Goal: Transaction & Acquisition: Obtain resource

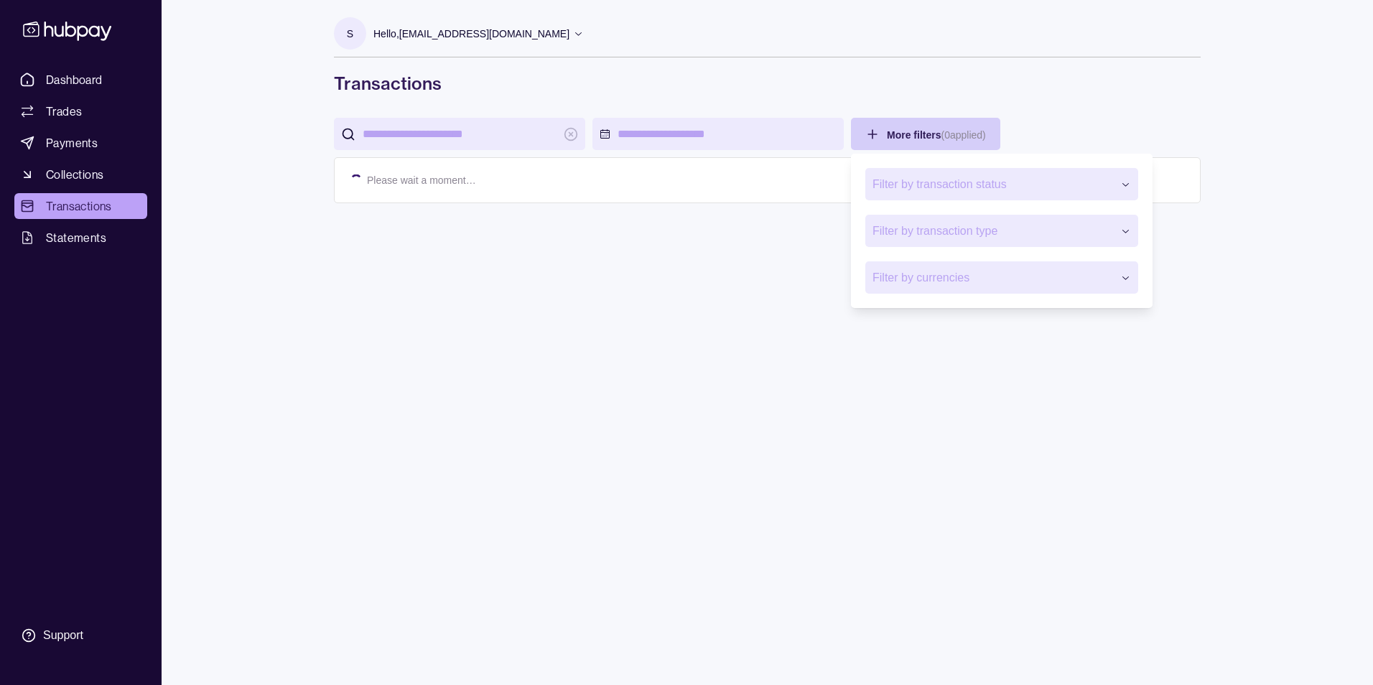
click at [958, 131] on html "Dashboard Trades Payments Collections Transactions Statements Support s Hello, …" at bounding box center [686, 342] width 1373 height 685
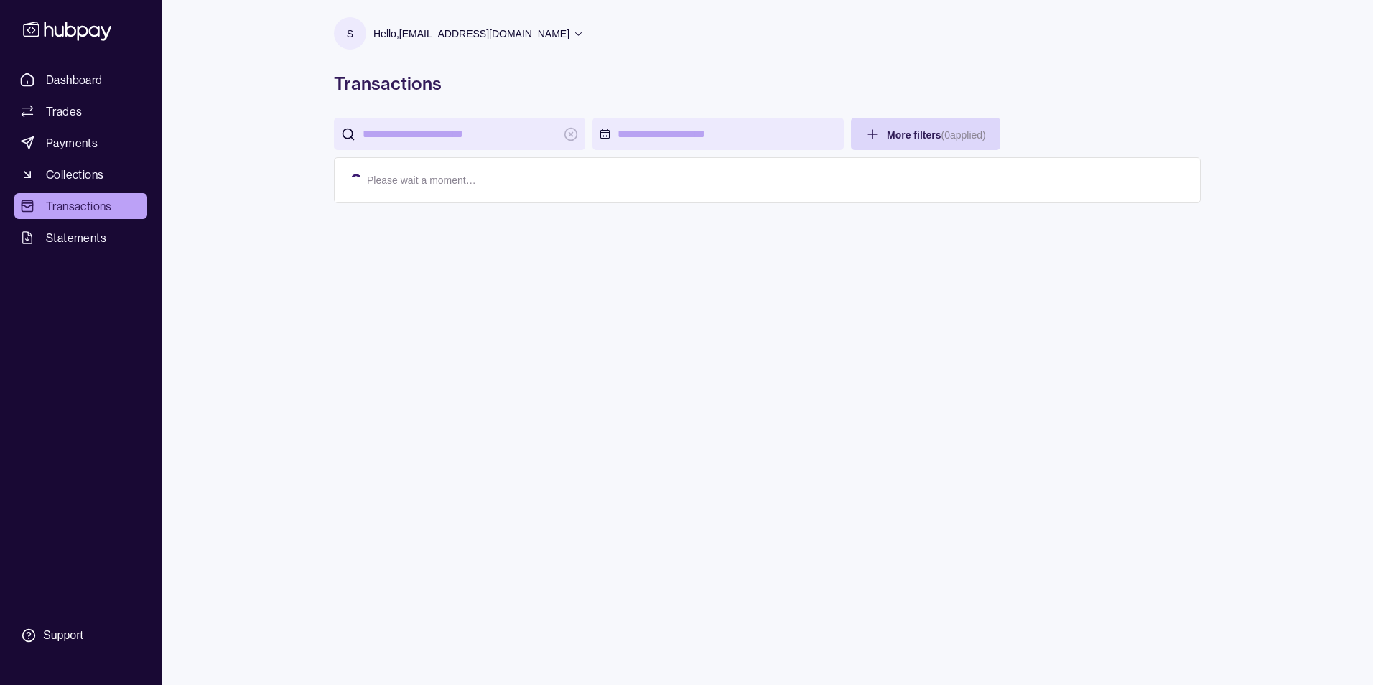
click at [627, 103] on html "Dashboard Trades Payments Collections Transactions Statements Support s Hello, …" at bounding box center [686, 342] width 1373 height 685
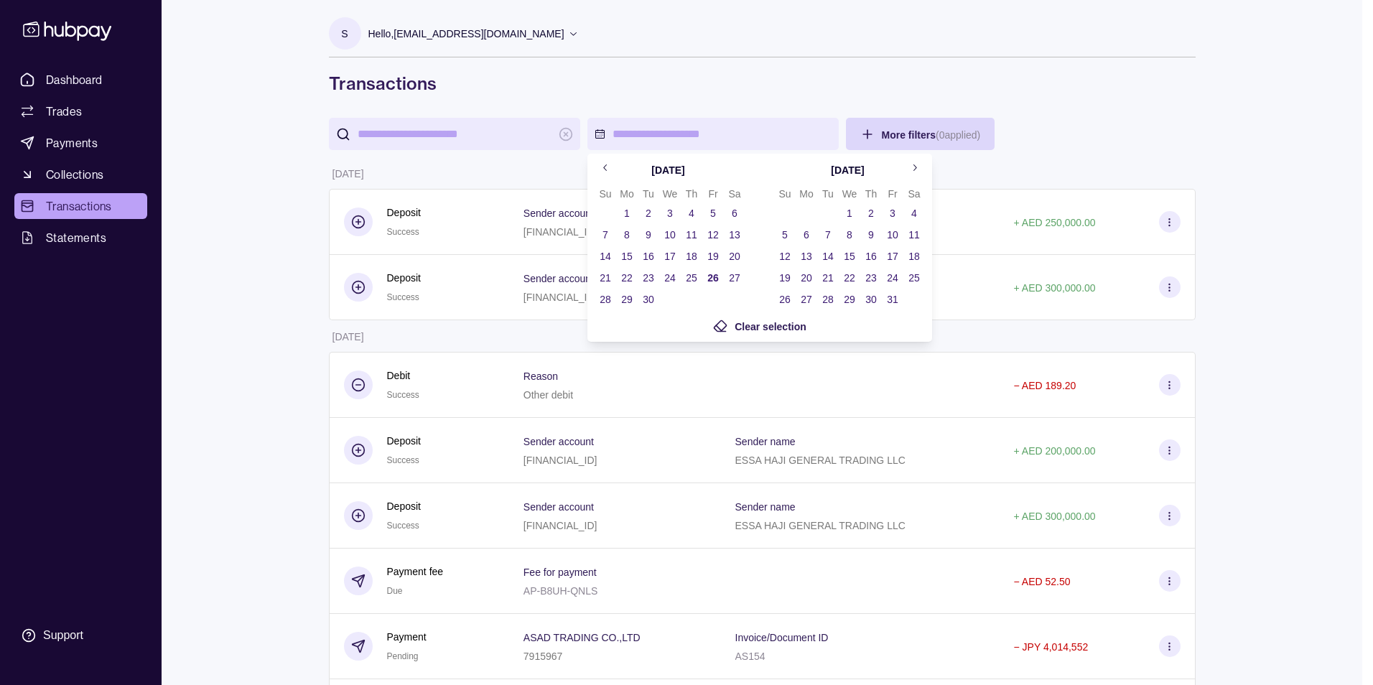
click at [671, 212] on button "3" at bounding box center [670, 213] width 20 height 20
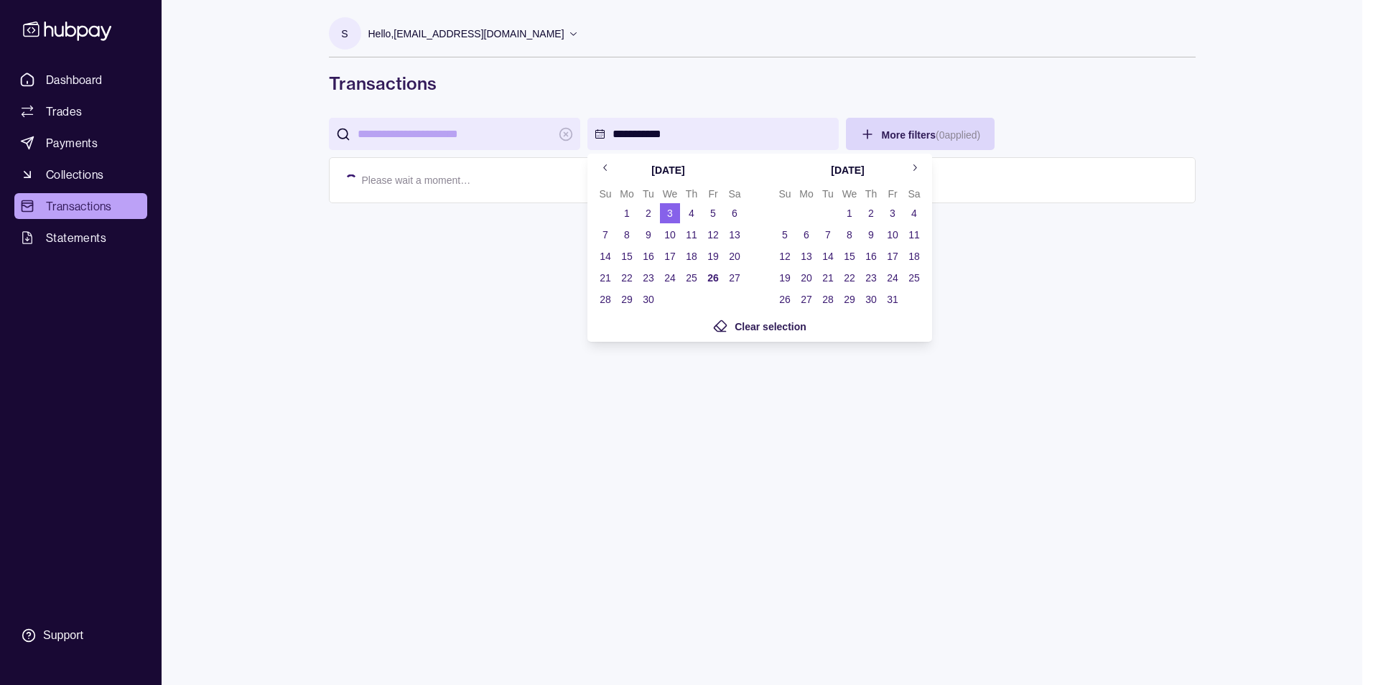
click at [671, 214] on button "3" at bounding box center [670, 213] width 20 height 20
click at [1085, 138] on html "**********" at bounding box center [681, 342] width 1362 height 685
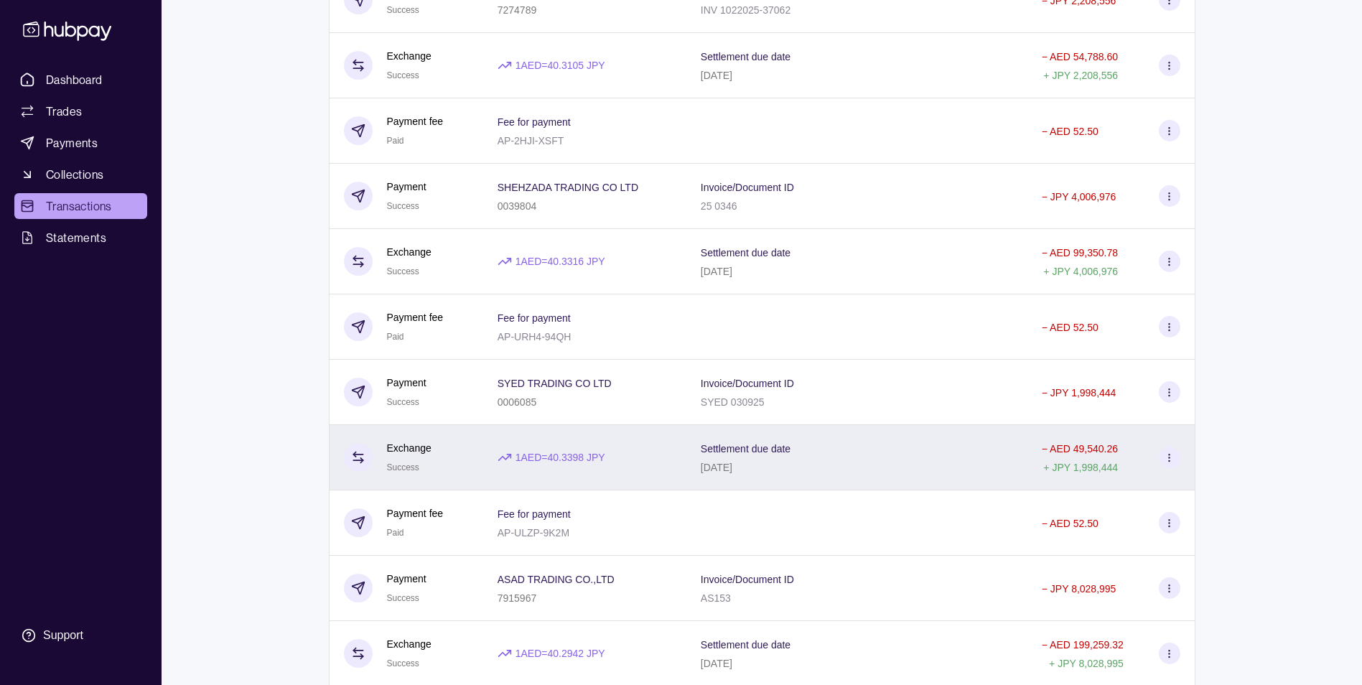
scroll to position [359, 0]
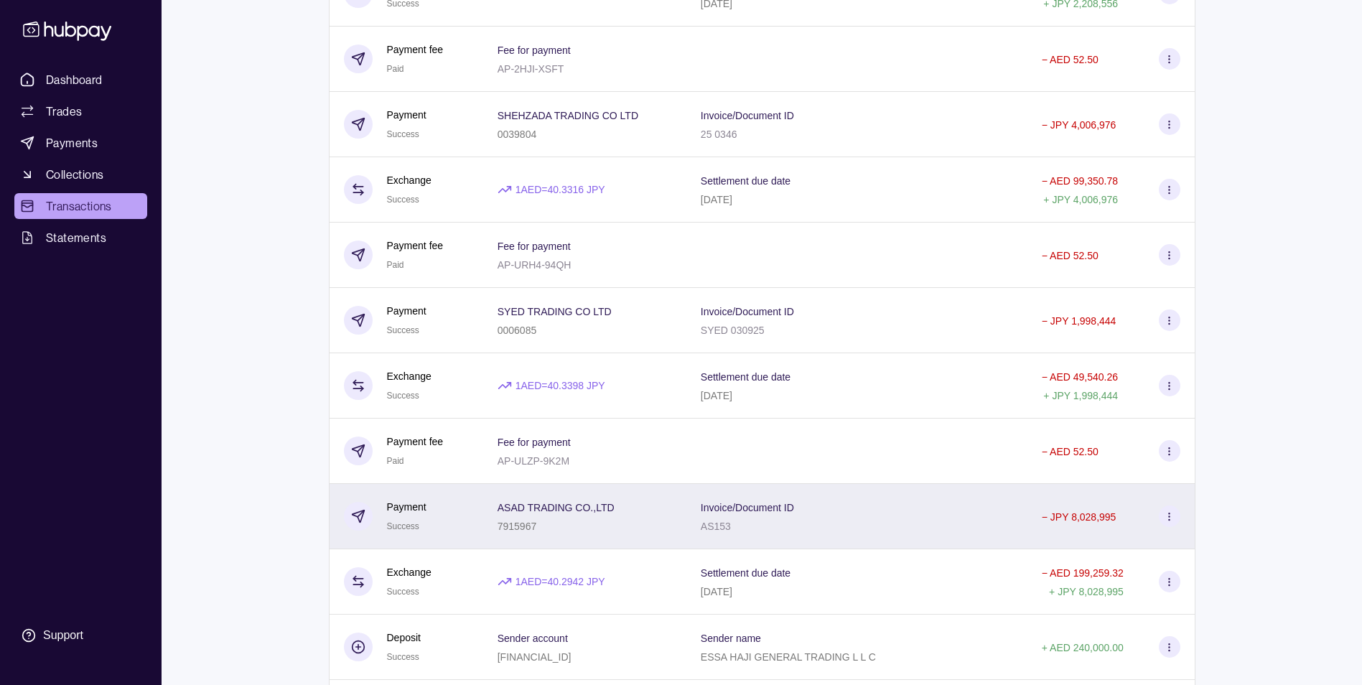
click at [567, 519] on div "7915967" at bounding box center [556, 525] width 117 height 17
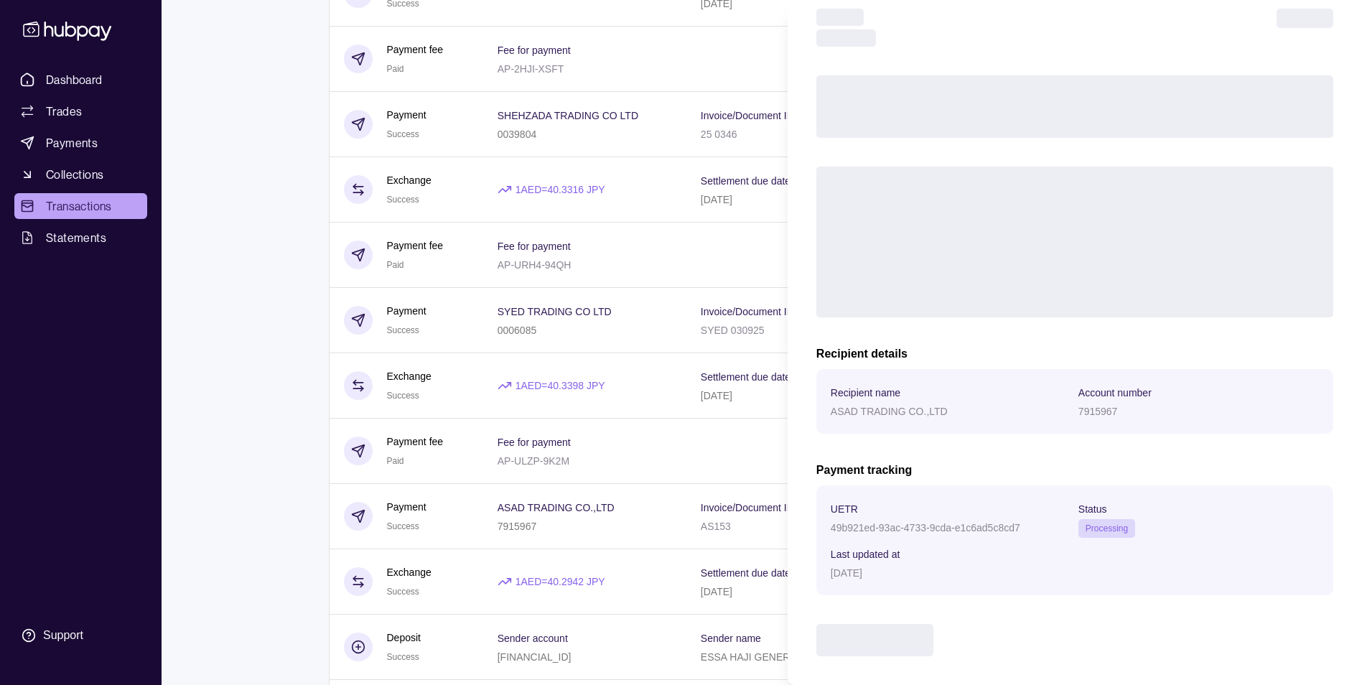
scroll to position [65, 0]
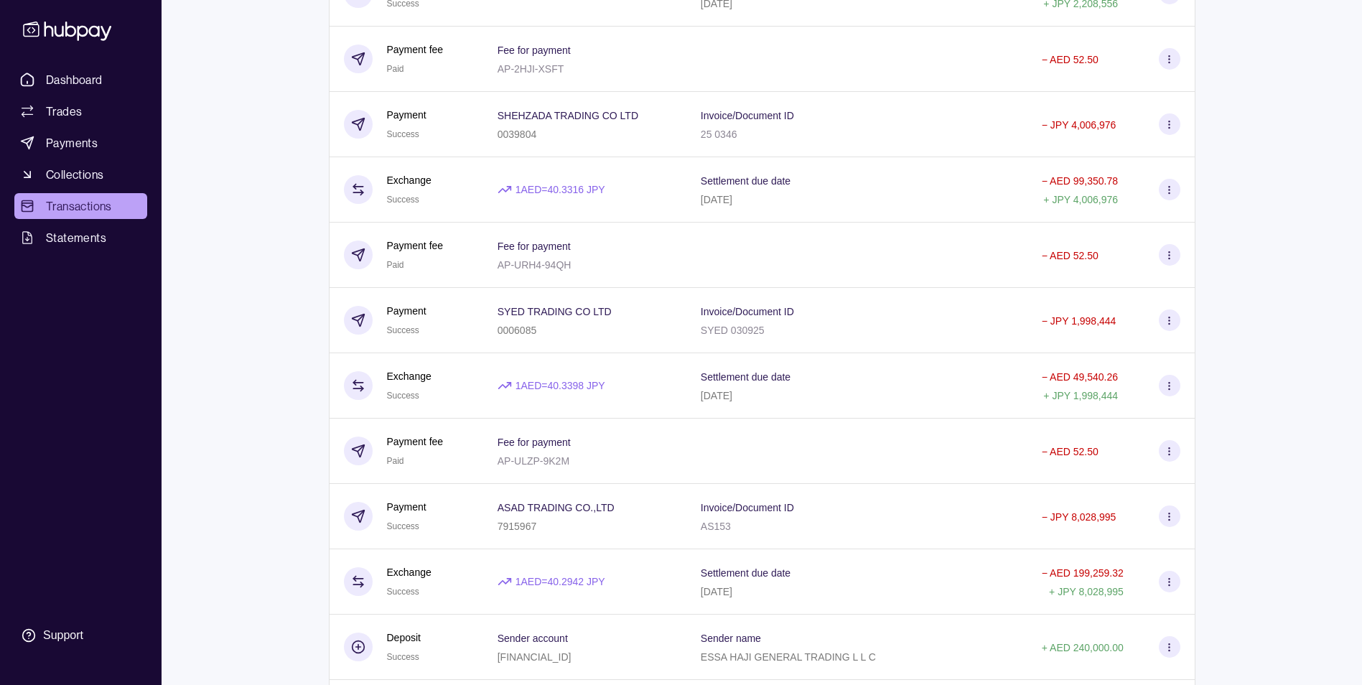
click at [477, 541] on html "**********" at bounding box center [681, 240] width 1362 height 1199
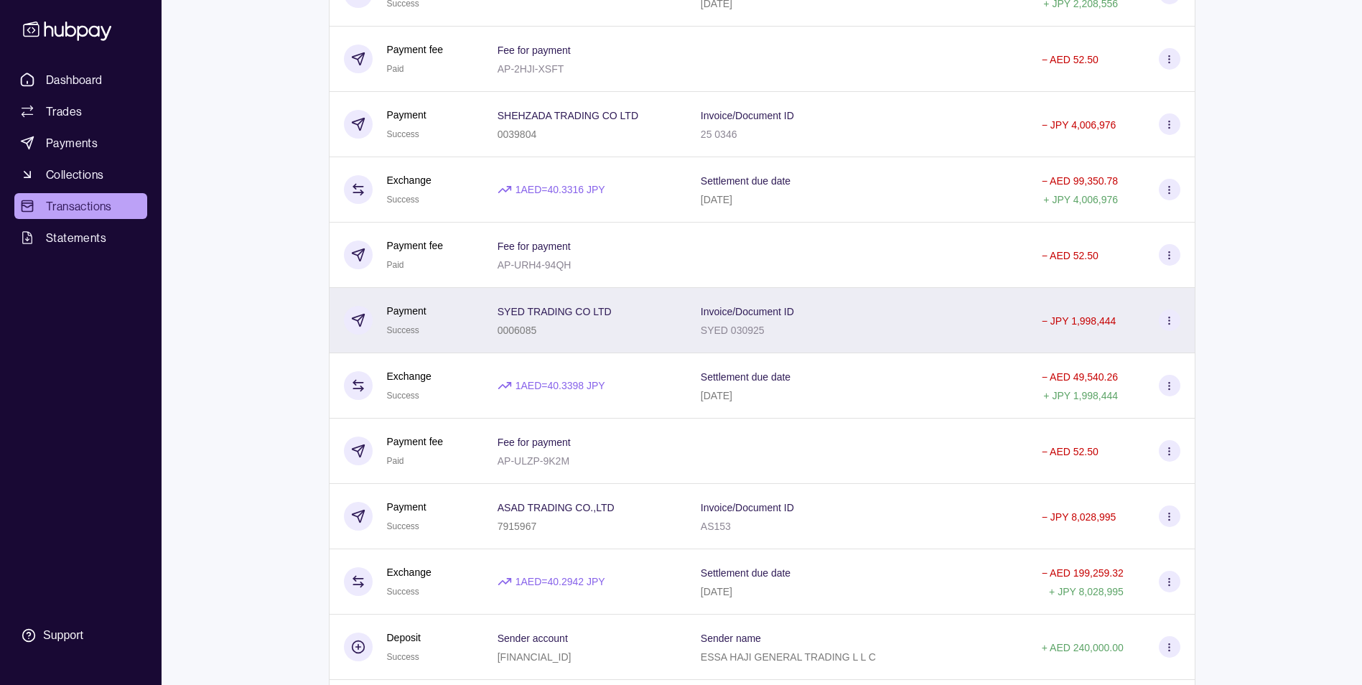
click at [432, 337] on div "Payment Success" at bounding box center [406, 320] width 125 height 35
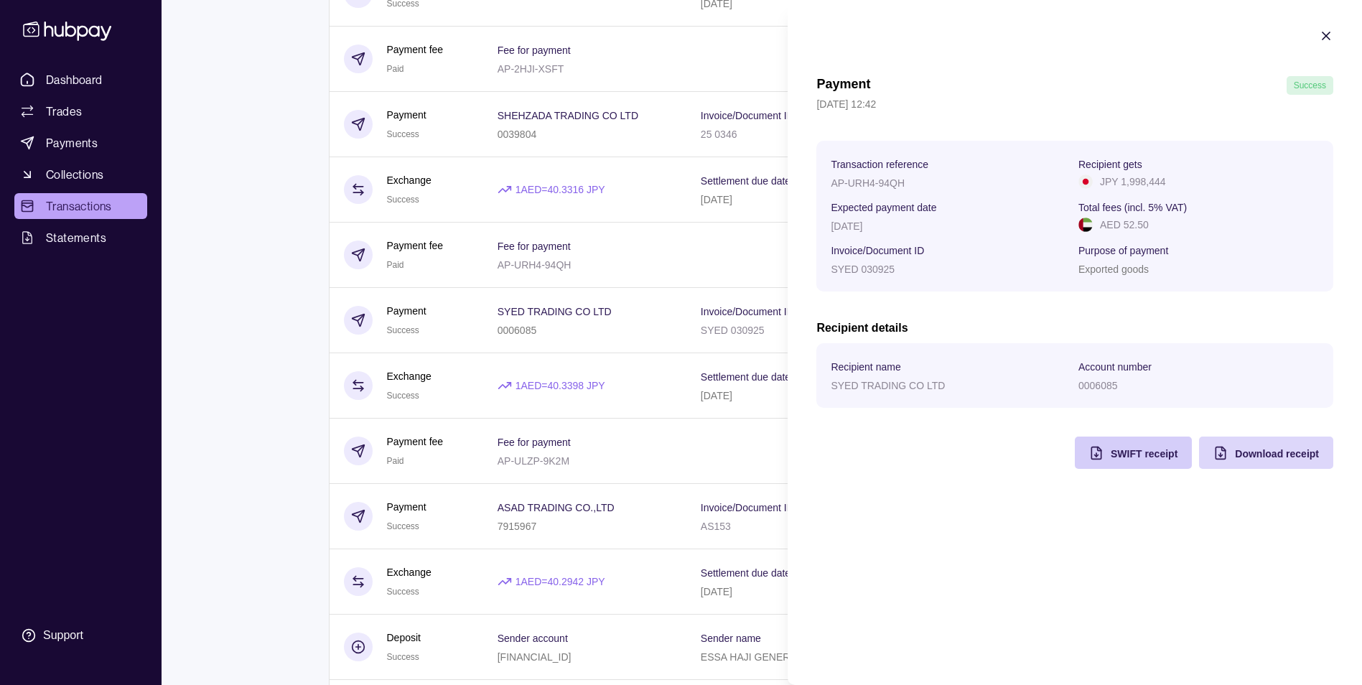
click at [1125, 457] on span "SWIFT receipt" at bounding box center [1144, 453] width 67 height 11
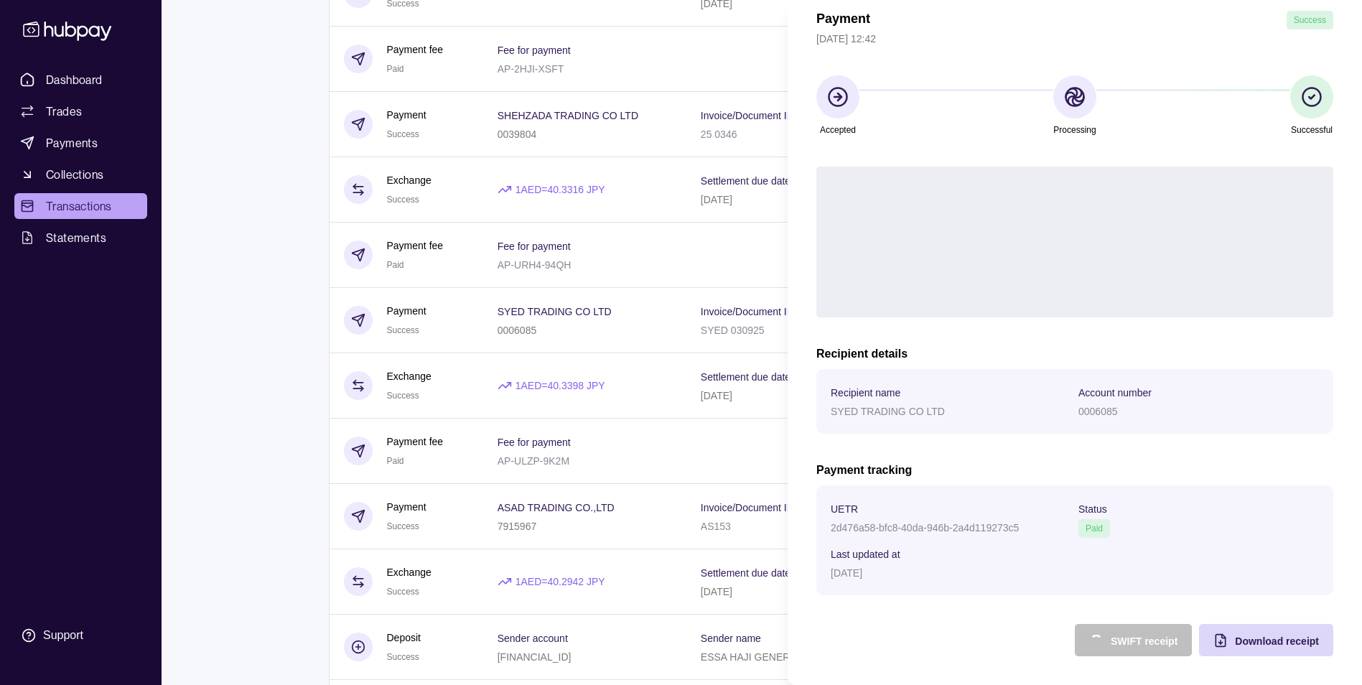
click at [1035, 643] on div "Payment Success 03 Sep 2025 | 12:42 Accepted Processing Successful Transaction …" at bounding box center [1075, 334] width 517 height 646
click at [1235, 646] on span "Download receipt" at bounding box center [1277, 641] width 84 height 11
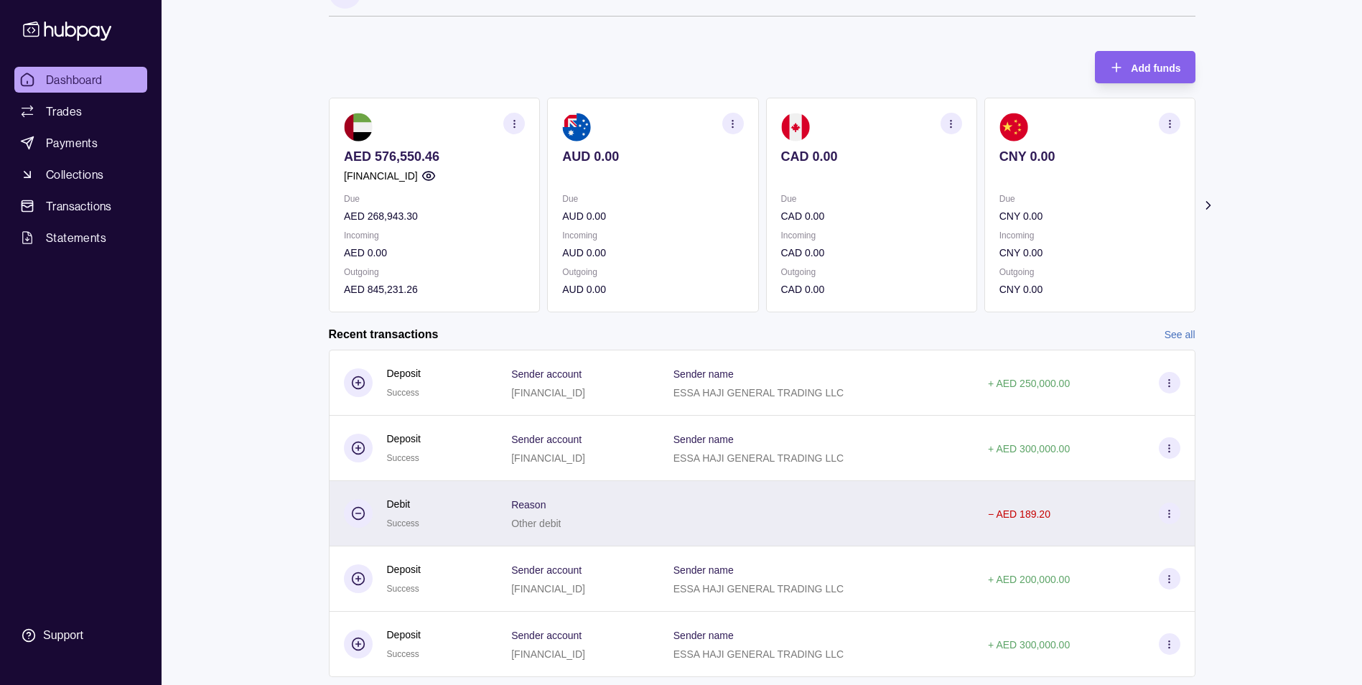
scroll to position [79, 0]
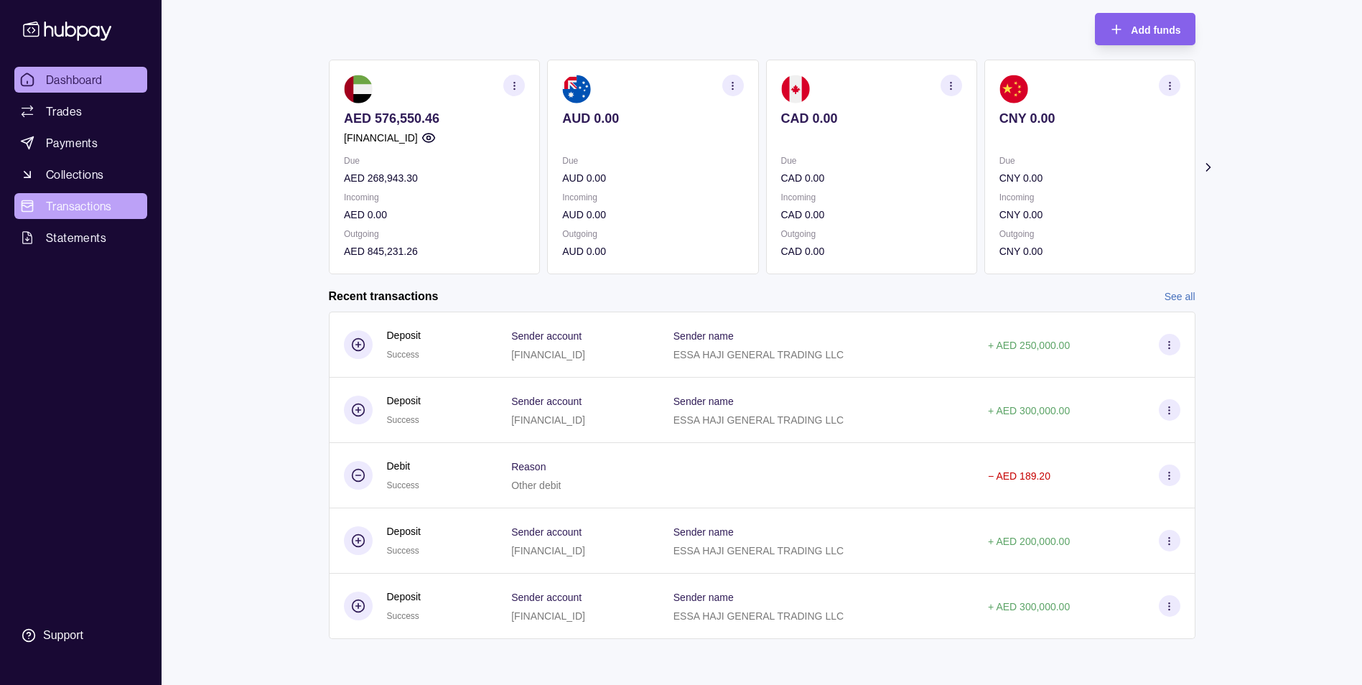
click at [66, 208] on span "Transactions" at bounding box center [79, 205] width 66 height 17
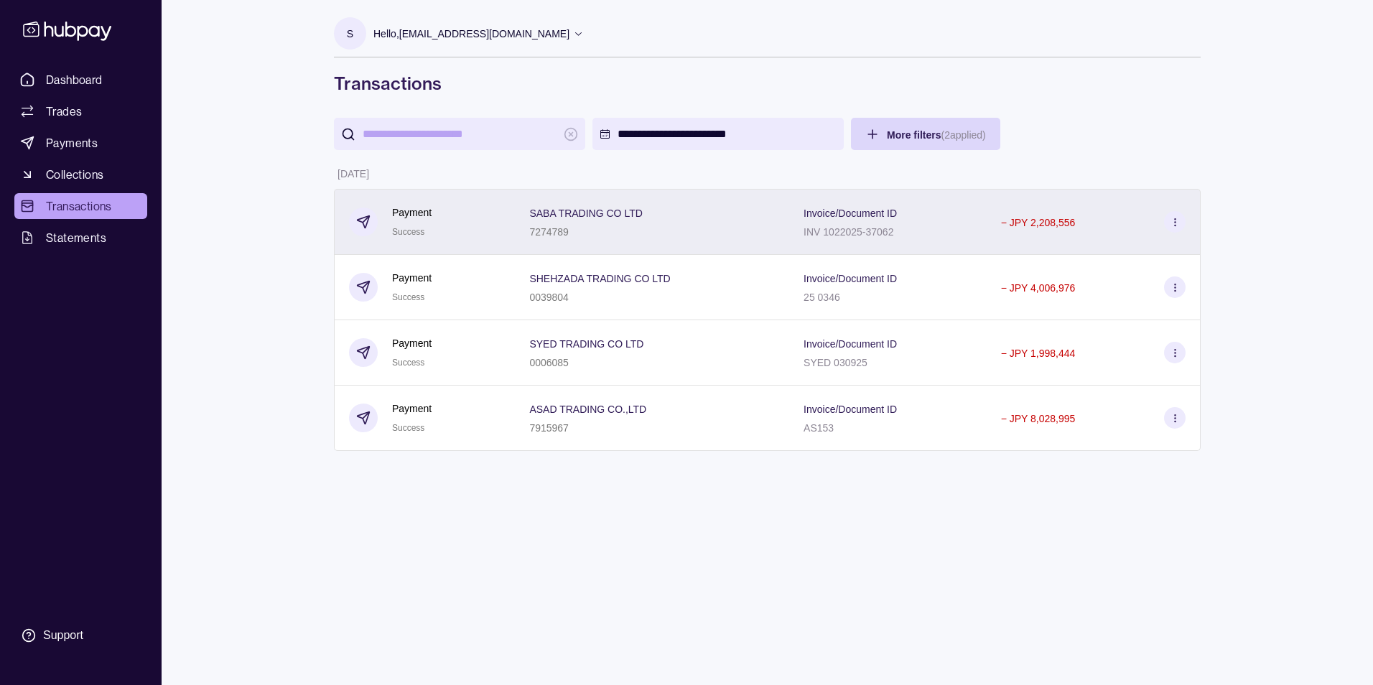
click at [1176, 217] on icon at bounding box center [1175, 222] width 11 height 11
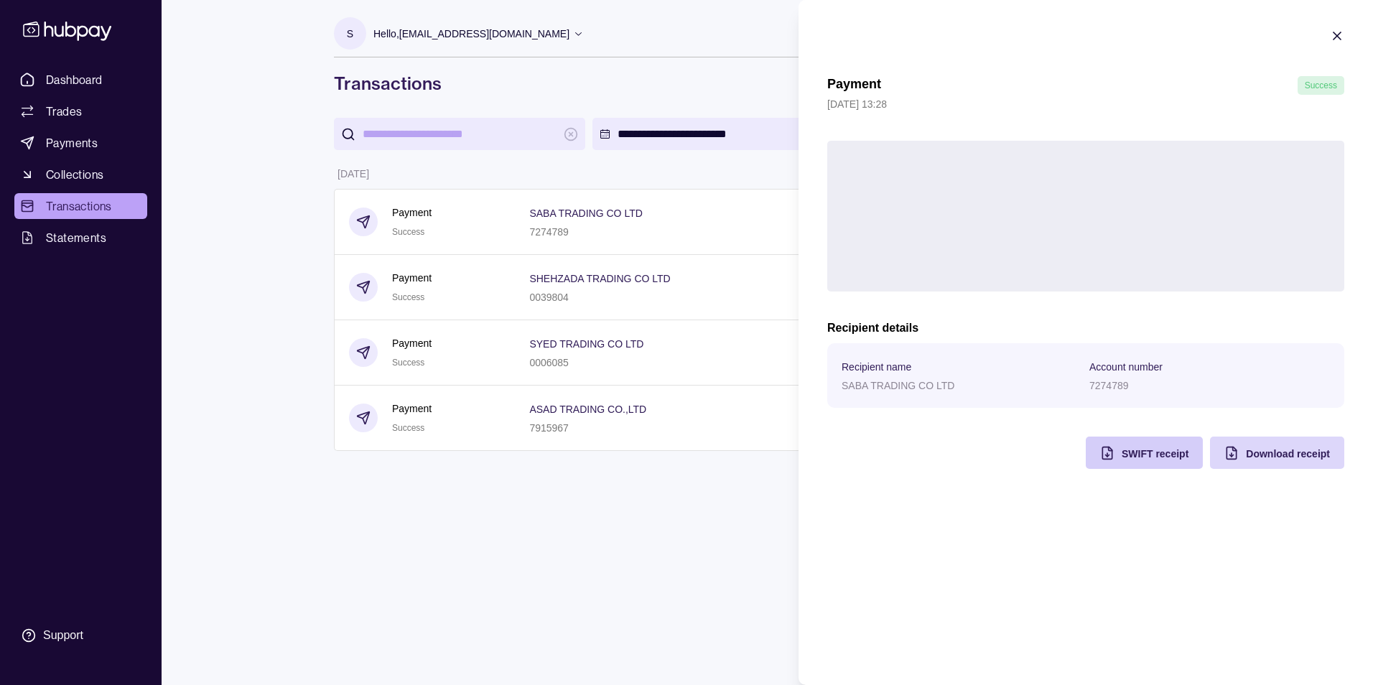
click at [1137, 455] on span "SWIFT receipt" at bounding box center [1155, 453] width 67 height 11
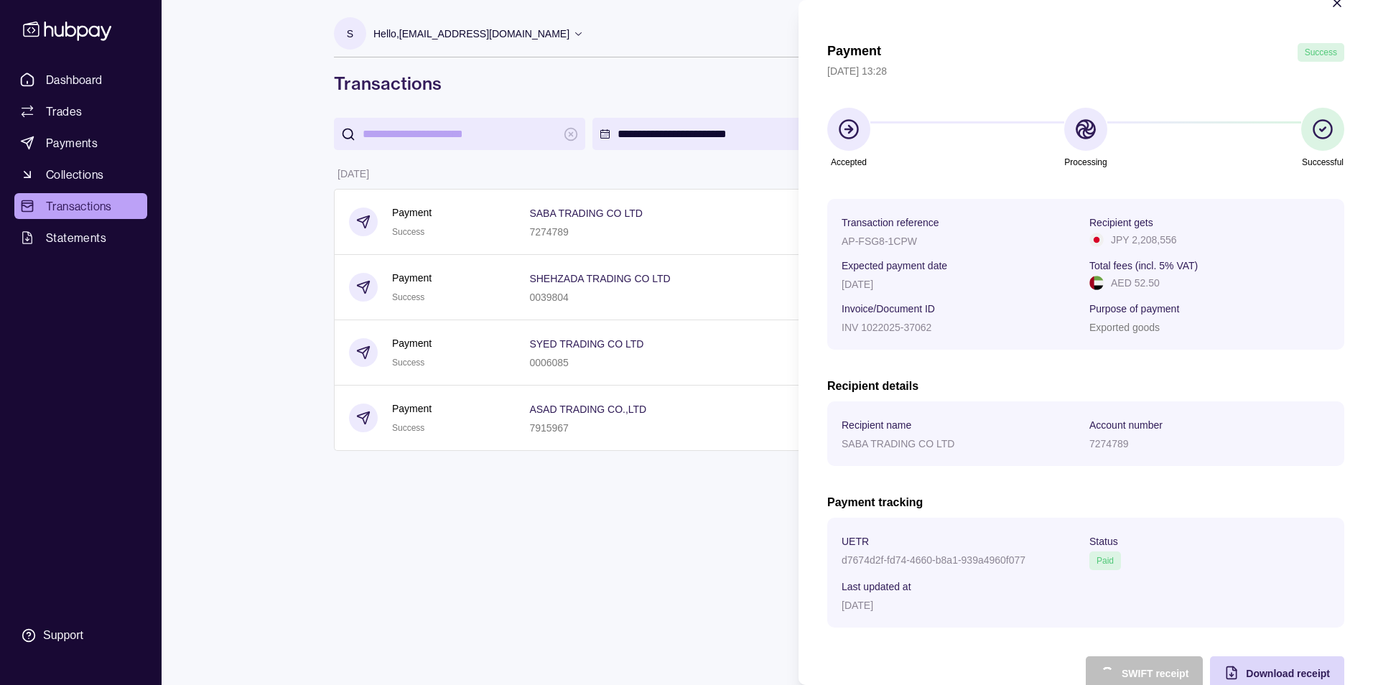
scroll to position [65, 0]
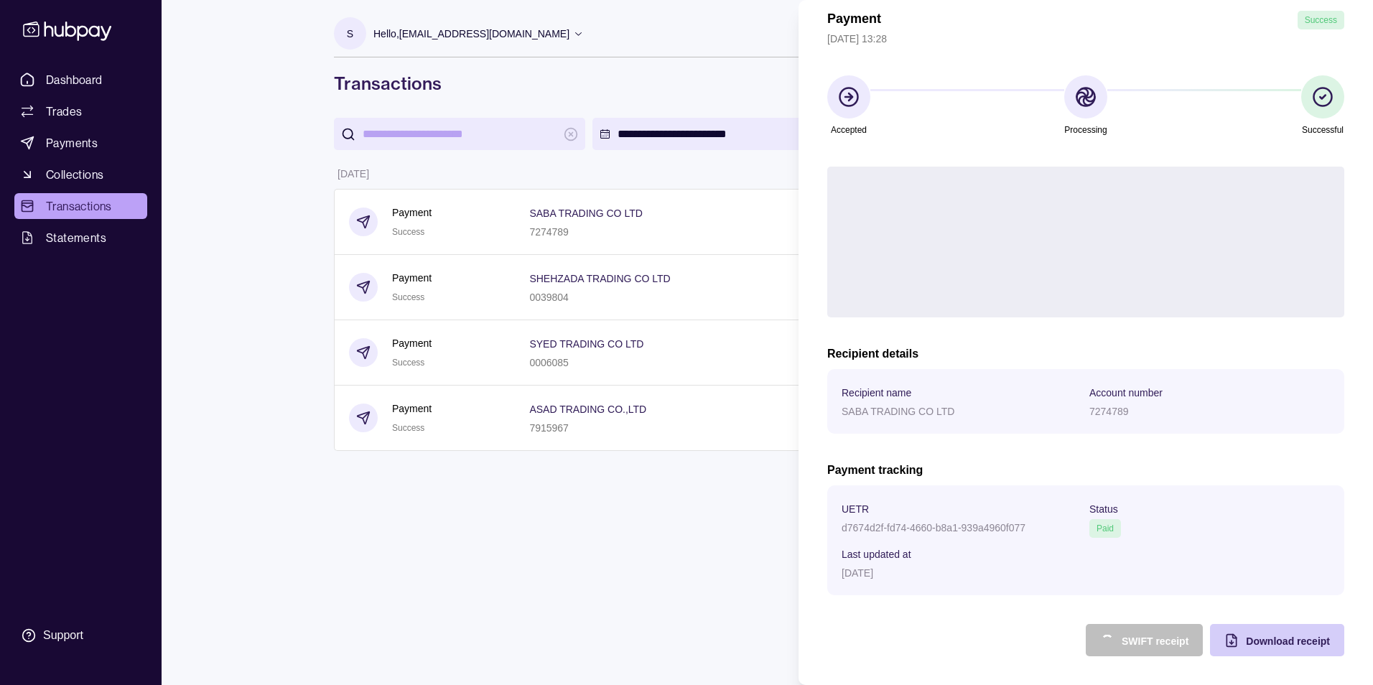
click at [1233, 639] on div "Download receipt" at bounding box center [1266, 640] width 127 height 32
